Goal: Find specific page/section: Locate a particular part of the current website

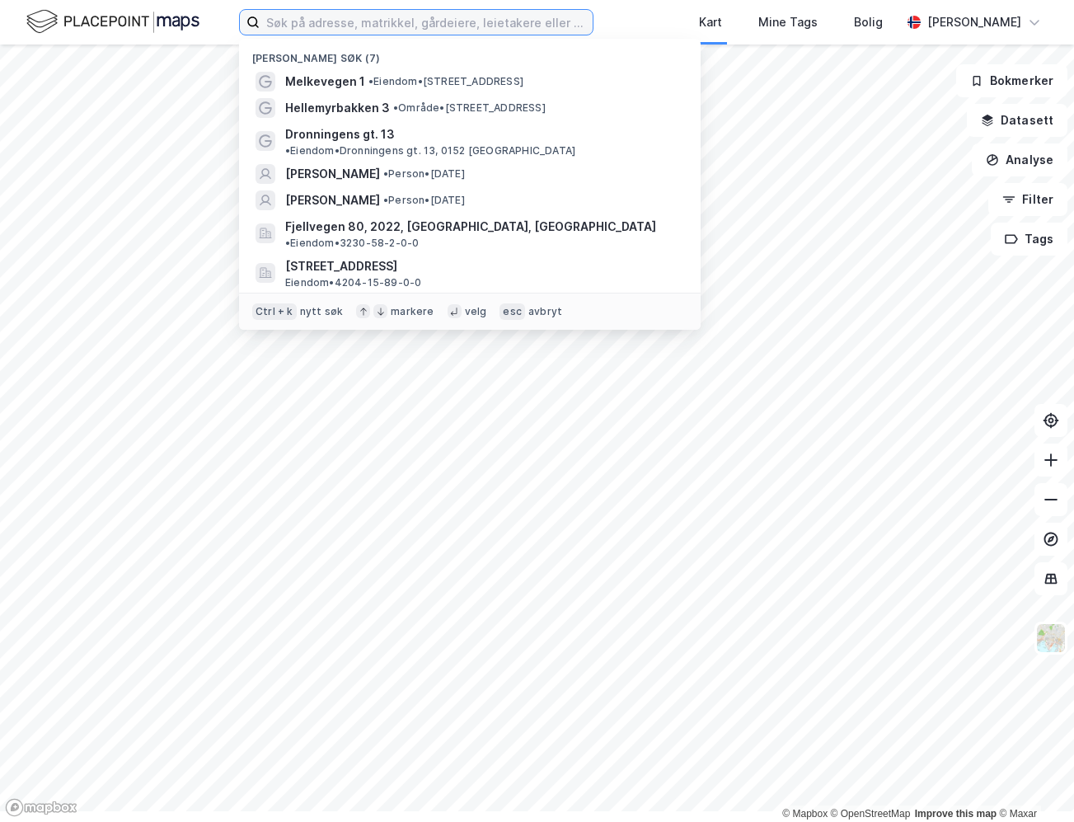
click at [416, 29] on input at bounding box center [426, 22] width 333 height 25
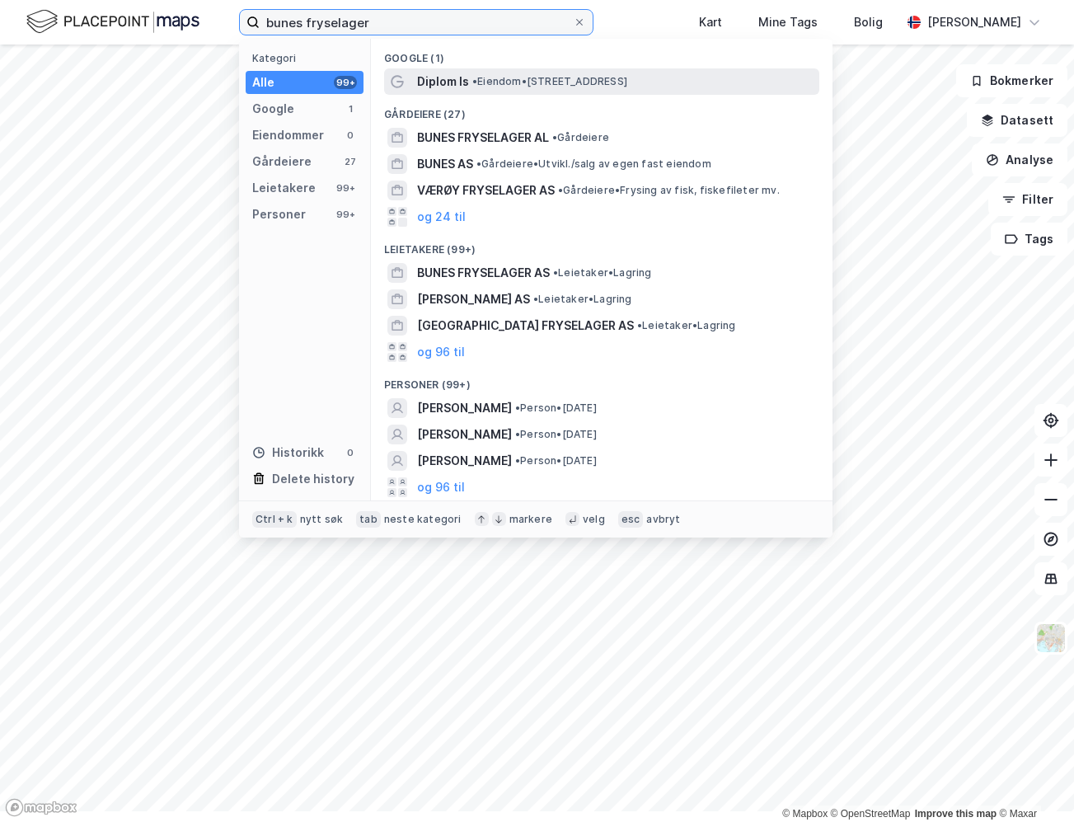
type input "bunes fryselager"
click at [469, 92] on span "Diplom Is" at bounding box center [443, 82] width 52 height 20
